Goal: Task Accomplishment & Management: Manage account settings

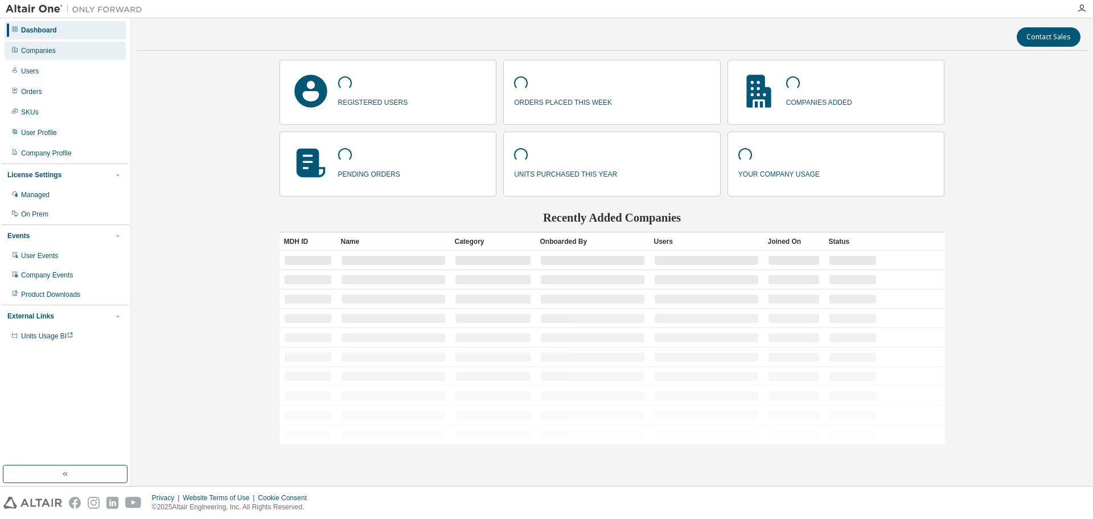
click at [60, 52] on div "Companies" at bounding box center [65, 51] width 121 height 18
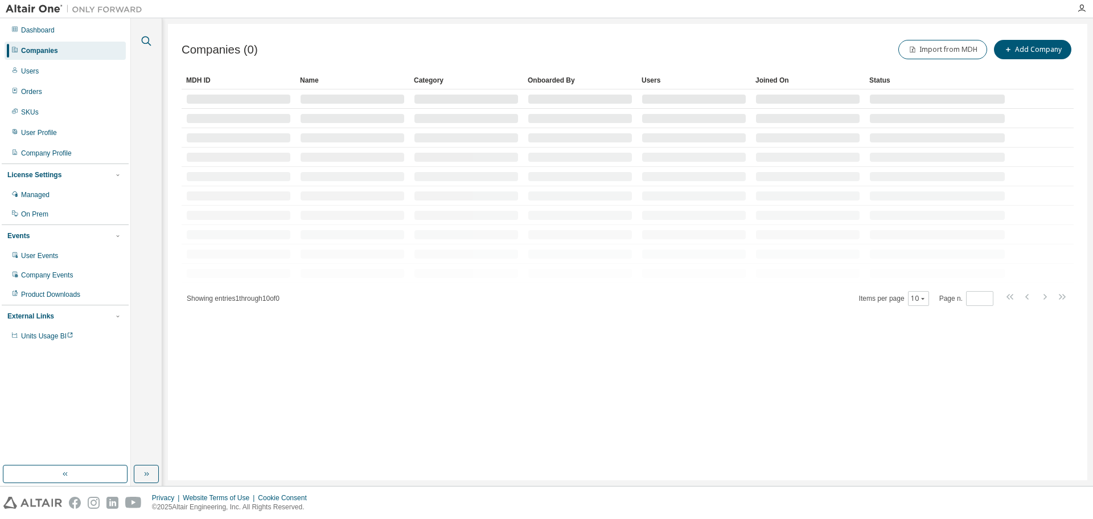
click at [139, 38] on button "button" at bounding box center [146, 41] width 15 height 15
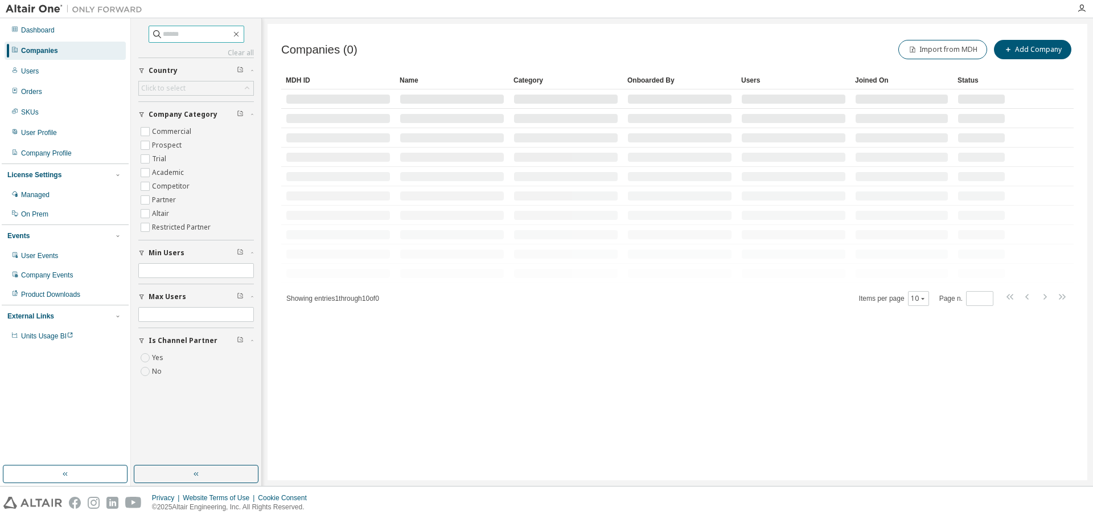
click at [169, 36] on input "text" at bounding box center [197, 33] width 68 height 11
paste input "**********"
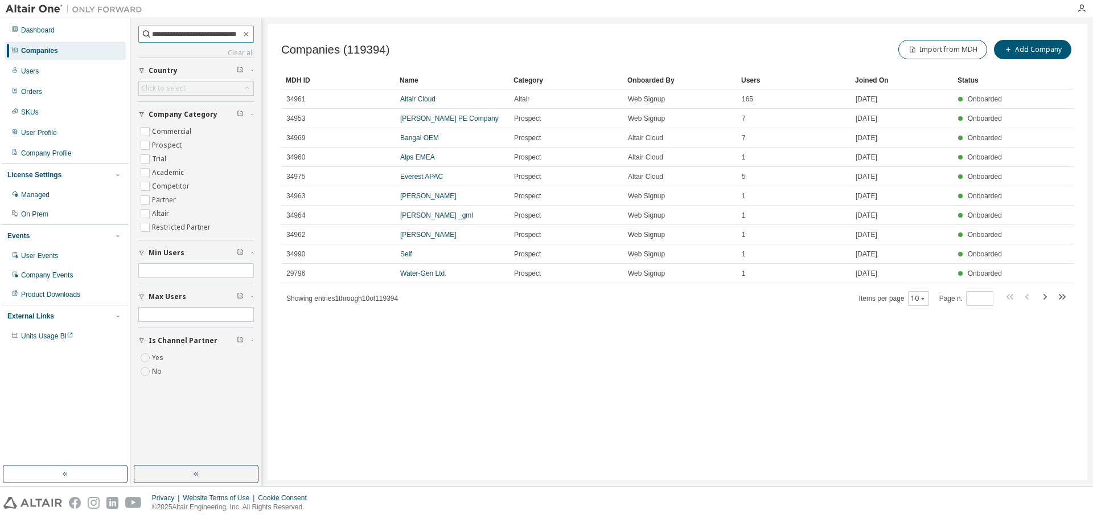
scroll to position [0, 29]
type input "**********"
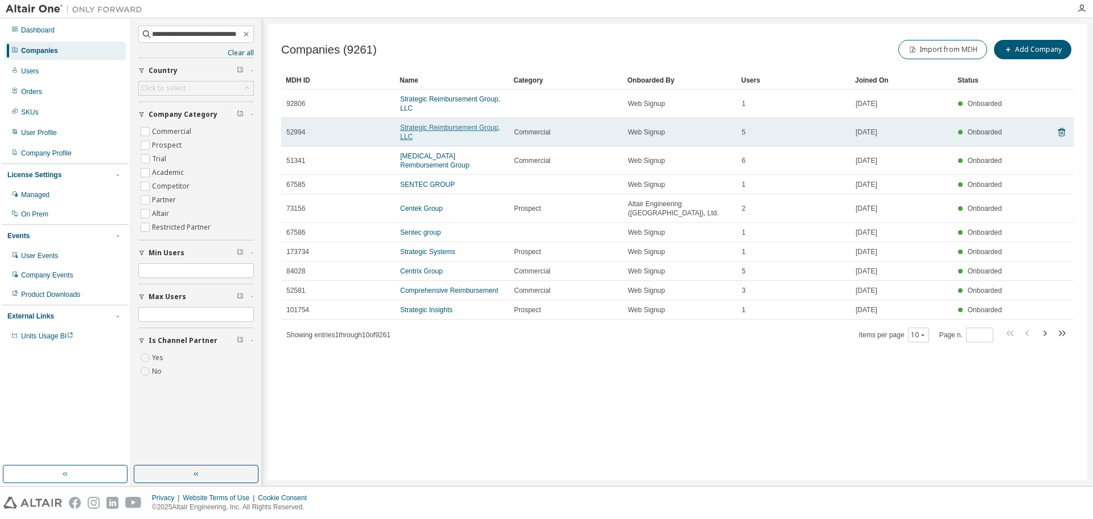
click at [424, 128] on link "Strategic Reimbursement Group, LLC" at bounding box center [450, 132] width 100 height 17
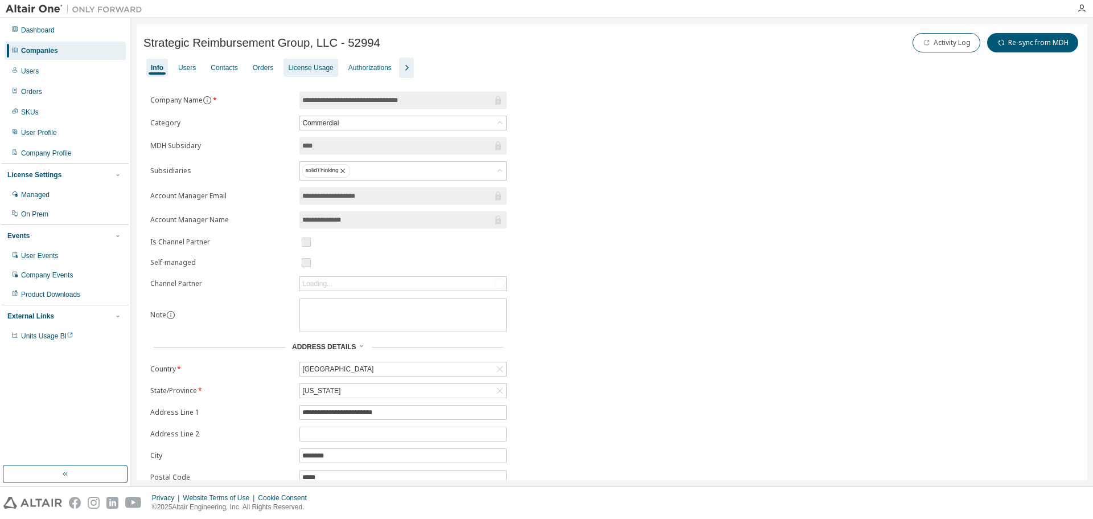
click at [308, 73] on div "License Usage" at bounding box center [310, 68] width 54 height 18
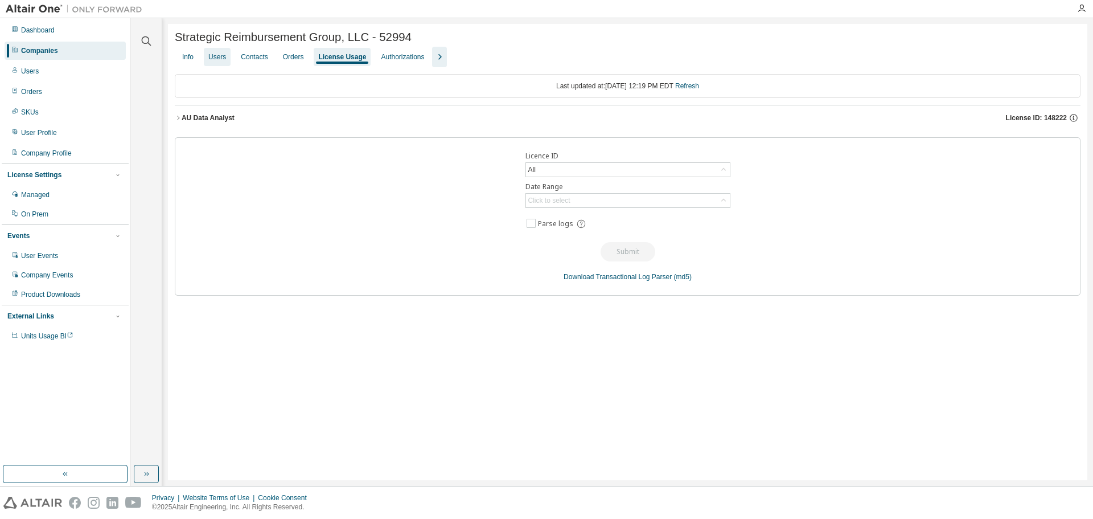
click at [209, 61] on div "Users" at bounding box center [217, 56] width 18 height 9
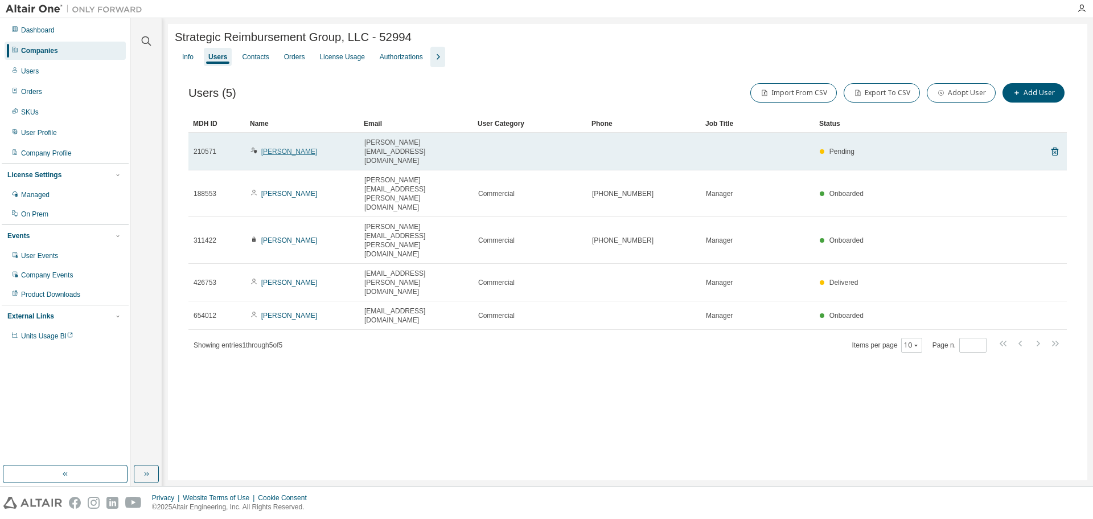
click at [286, 147] on link "Christopher Hoffman" at bounding box center [289, 151] width 56 height 8
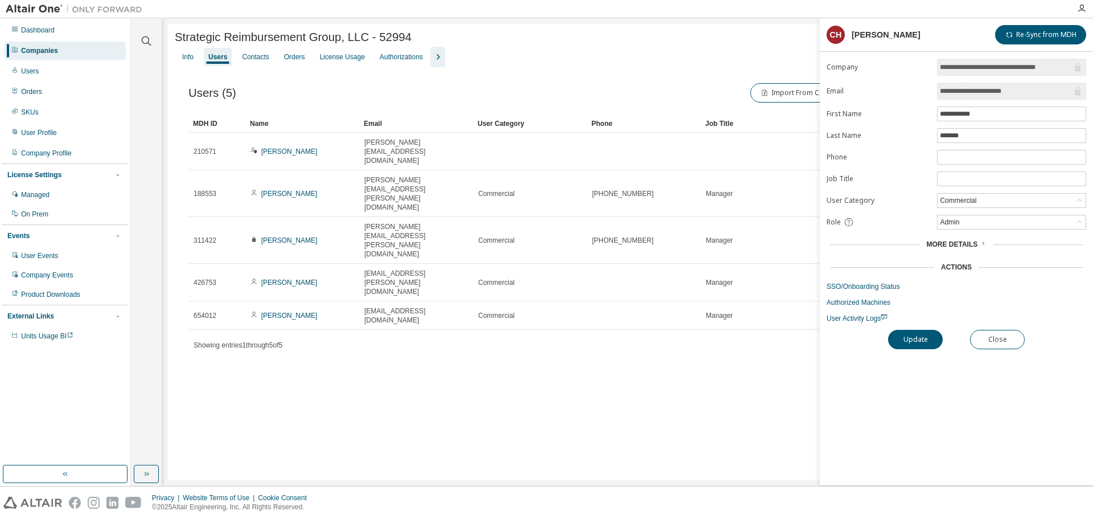
click at [868, 288] on link "SSO/Onboarding Status" at bounding box center [957, 286] width 260 height 9
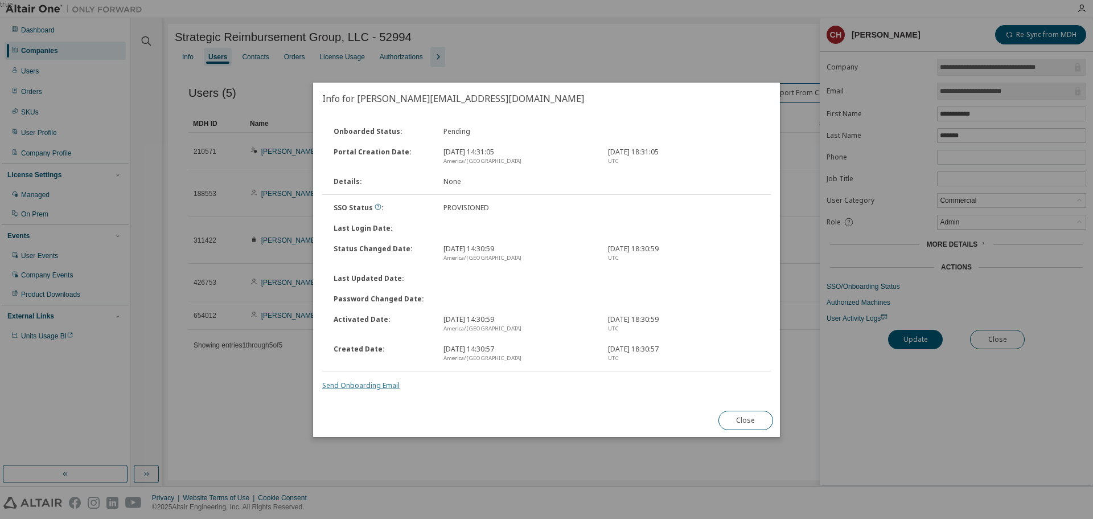
click at [388, 385] on link "Send Onboarding Email" at bounding box center [360, 385] width 77 height 10
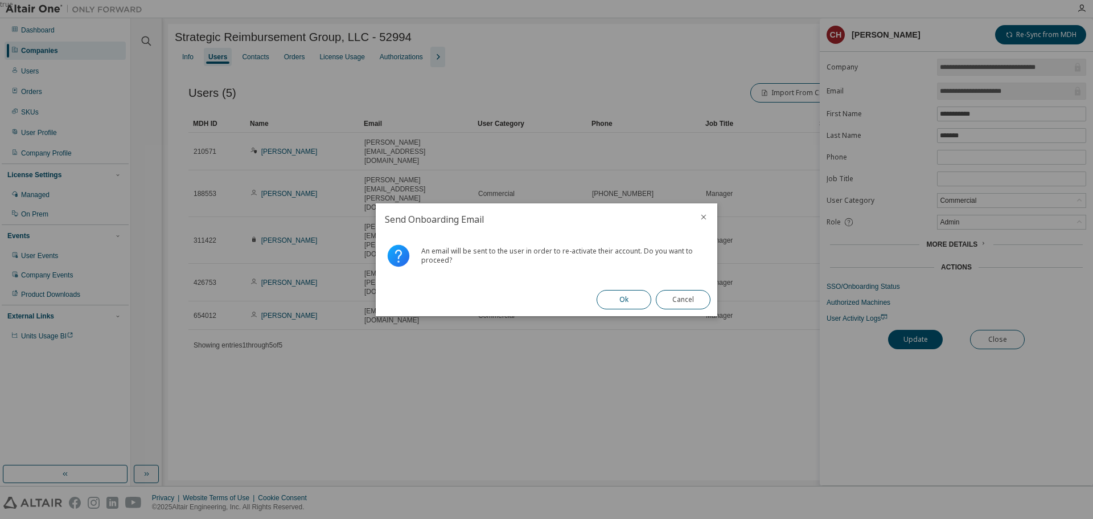
click at [612, 295] on button "Ok" at bounding box center [624, 299] width 55 height 19
click at [673, 290] on button "Close" at bounding box center [683, 299] width 55 height 19
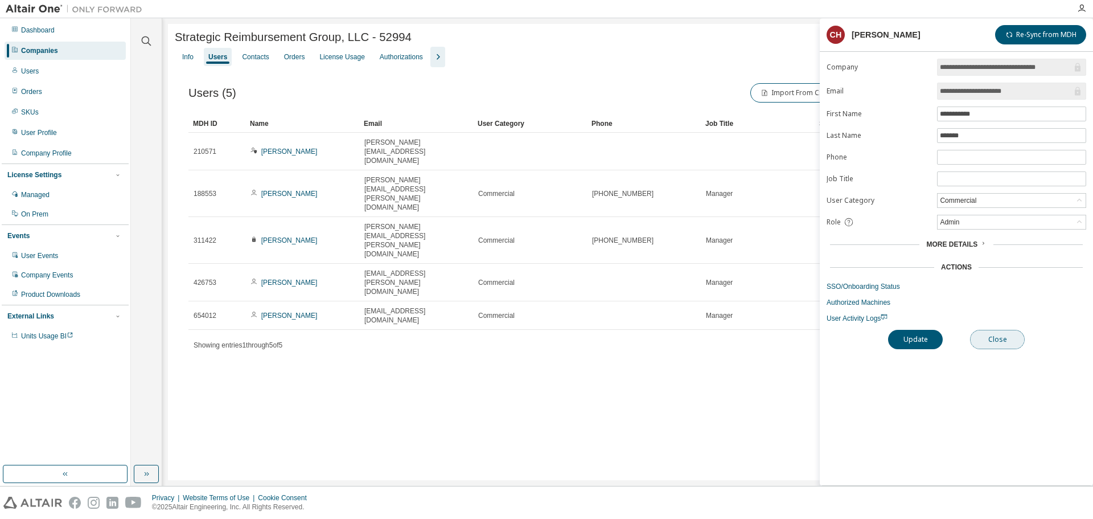
click at [995, 331] on button "Close" at bounding box center [997, 339] width 55 height 19
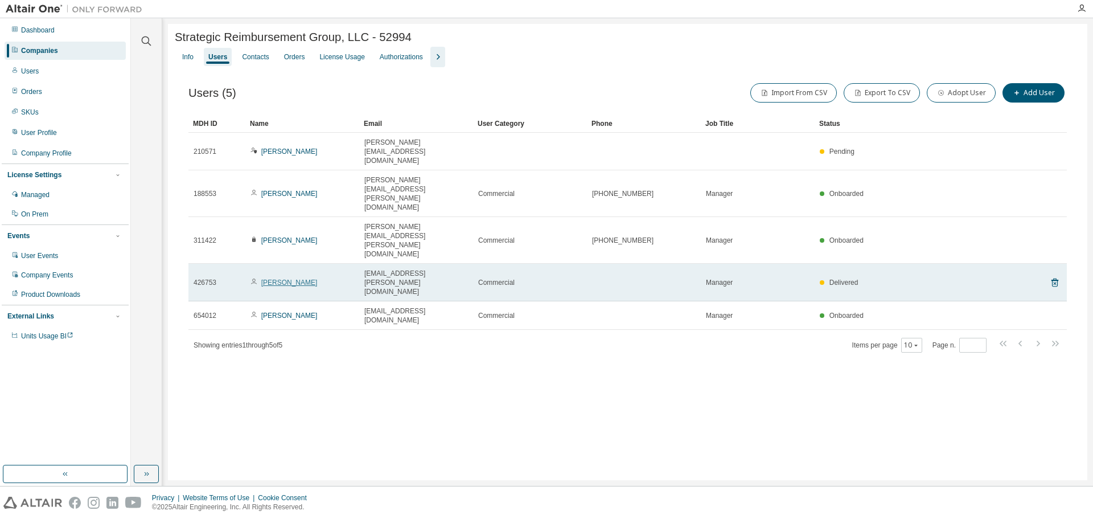
click at [280, 278] on link "Tri Nguyen" at bounding box center [289, 282] width 56 height 8
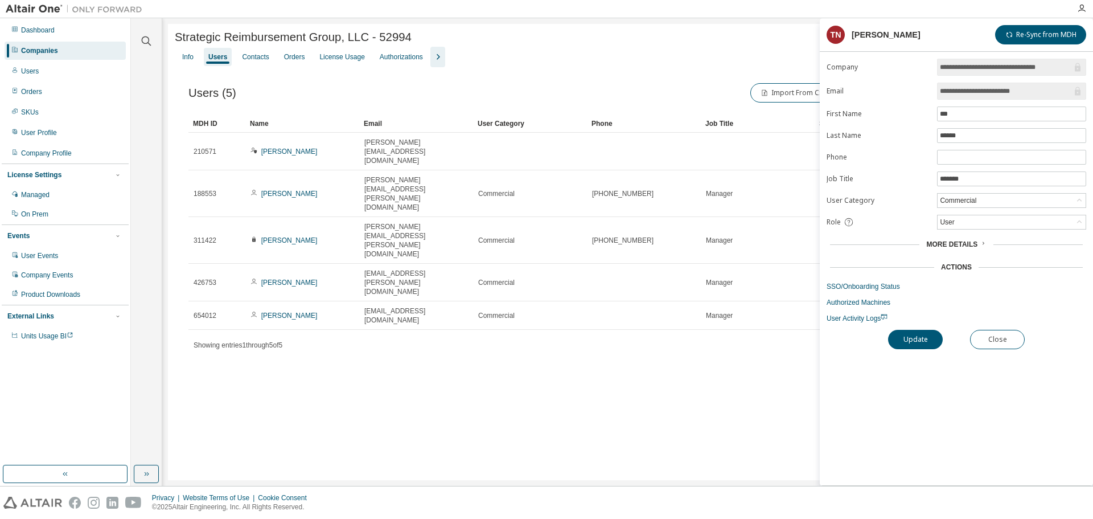
click at [862, 289] on link "SSO/Onboarding Status" at bounding box center [957, 286] width 260 height 9
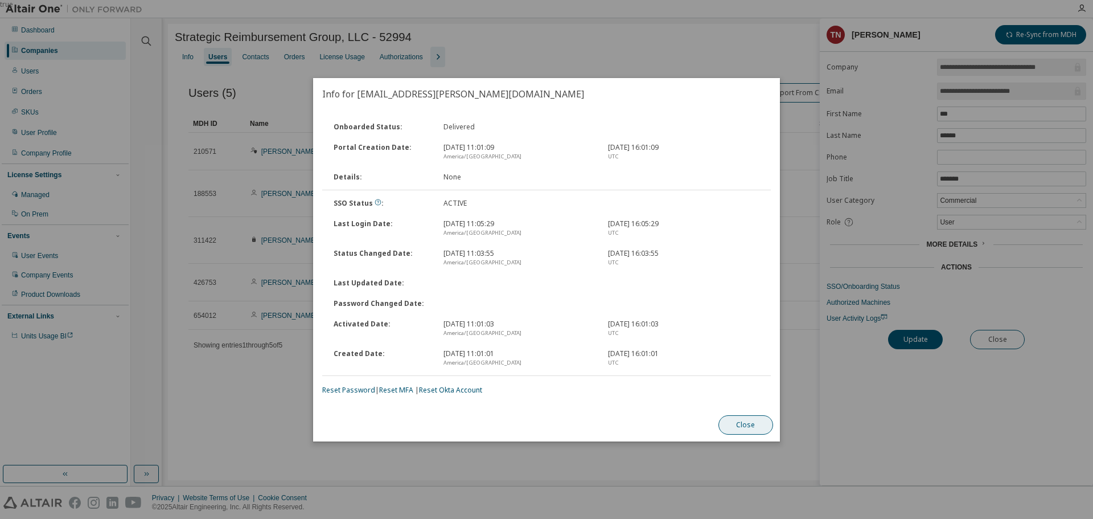
click at [746, 422] on button "Close" at bounding box center [745, 424] width 55 height 19
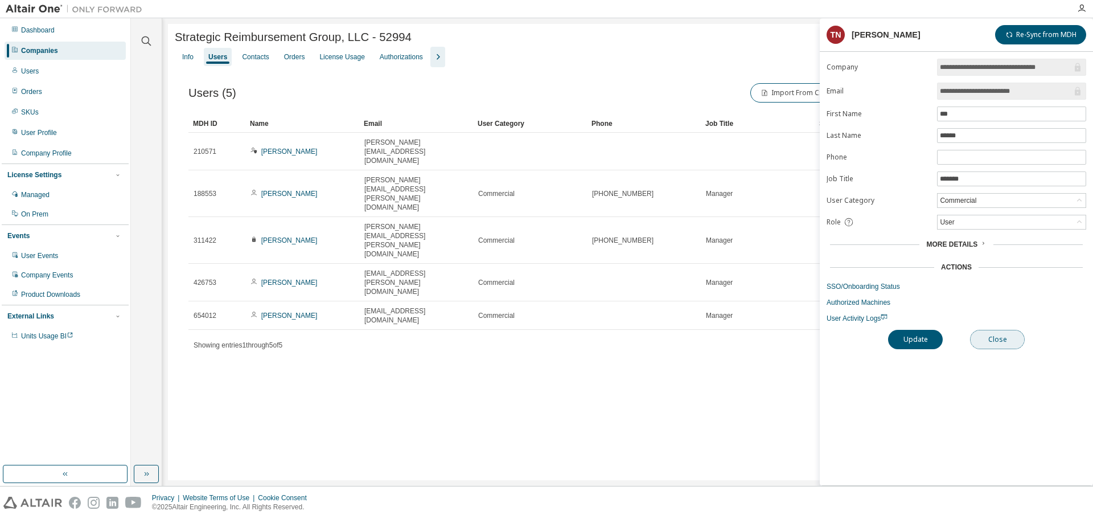
click at [1004, 333] on button "Close" at bounding box center [997, 339] width 55 height 19
